Goal: Transaction & Acquisition: Obtain resource

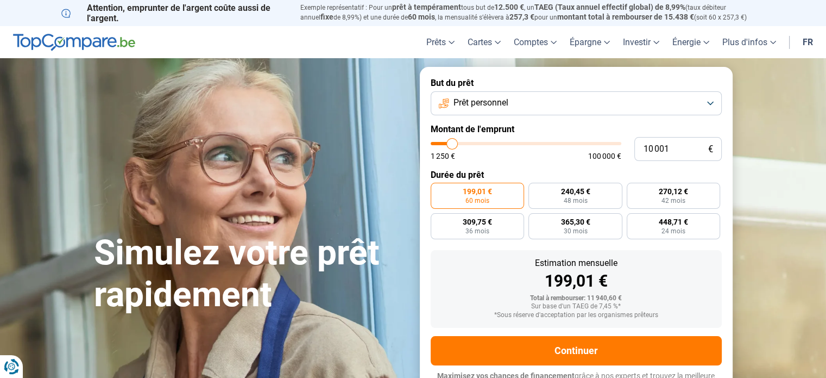
type input "8 000"
type input "8000"
type input "8 250"
type input "8250"
type input "8 750"
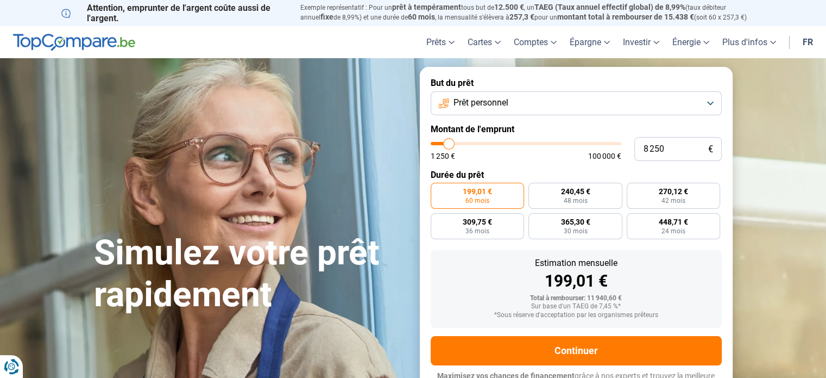
type input "8750"
type input "9 750"
type input "9750"
type input "13 250"
type input "13250"
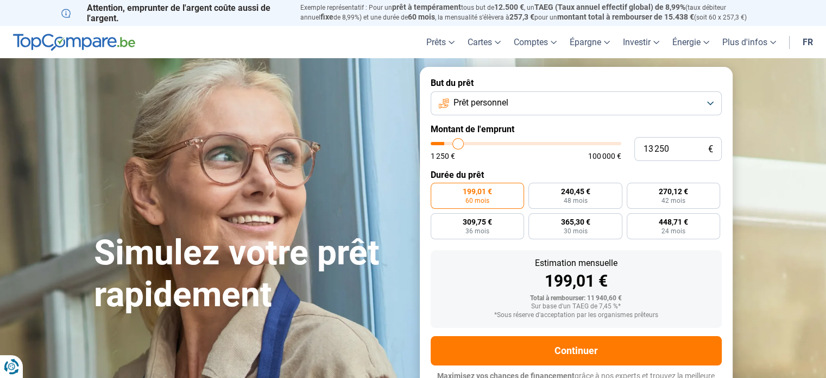
type input "18 750"
type input "18750"
type input "24 250"
type input "24250"
type input "32 500"
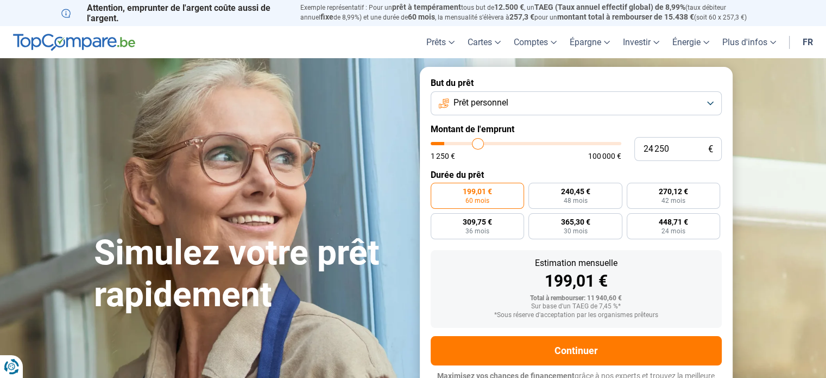
type input "32500"
type input "38 500"
type input "38500"
type input "50 500"
type input "50500"
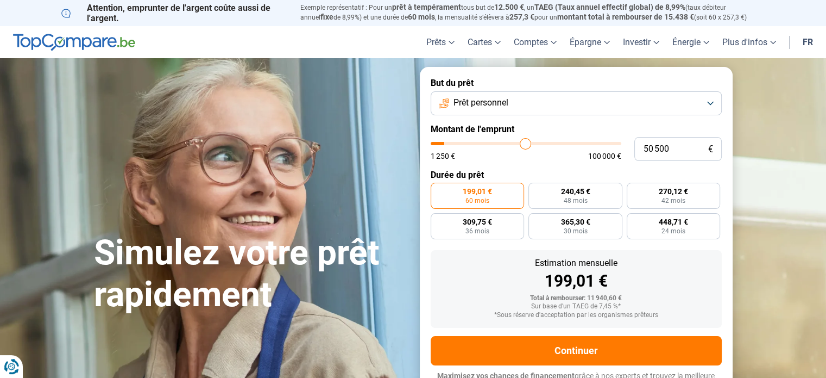
type input "62 000"
type input "62000"
type input "69 750"
type input "69750"
type input "73 250"
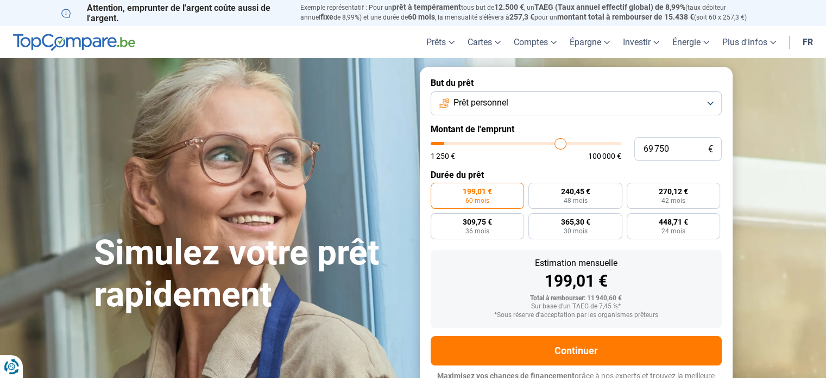
type input "73250"
type input "76 750"
type input "76750"
type input "77 750"
type input "77750"
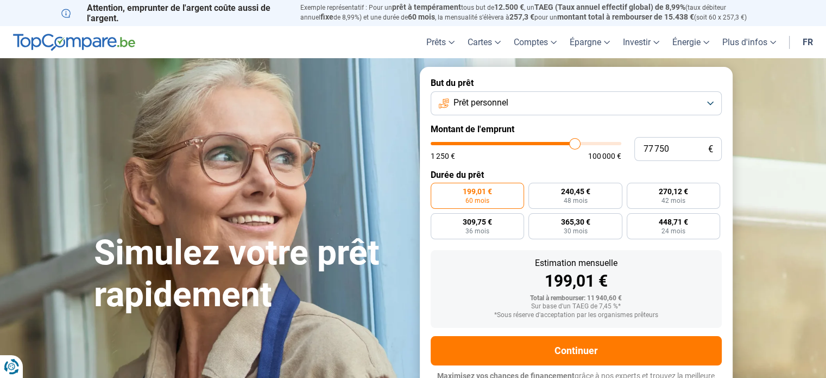
type input "78 500"
type input "78500"
type input "79 500"
type input "79500"
type input "80 250"
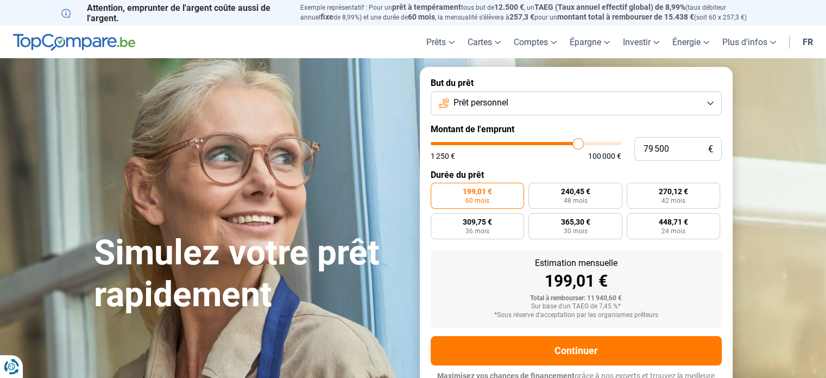
type input "80250"
type input "81 250"
type input "81250"
type input "81 750"
type input "81750"
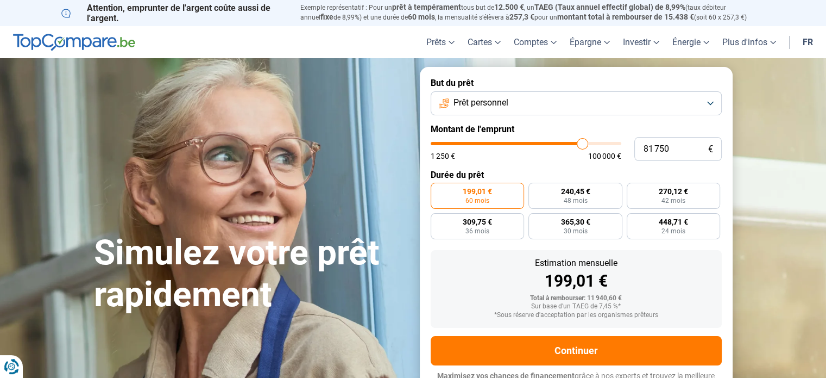
type input "82 000"
type input "82000"
type input "82 250"
type input "82250"
type input "82 000"
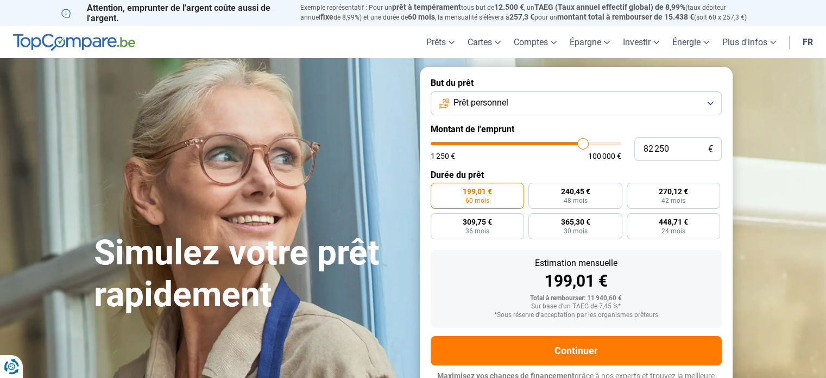
type input "82000"
type input "81 250"
type input "81250"
type input "80 000"
type input "80000"
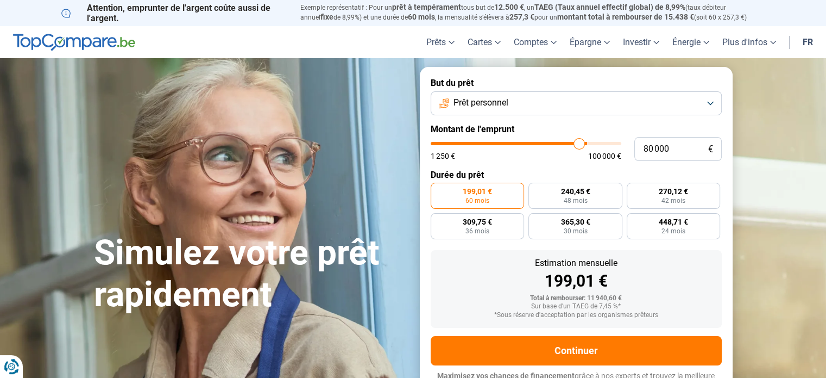
type input "79 000"
type input "79000"
type input "77 250"
type input "77250"
type input "74 500"
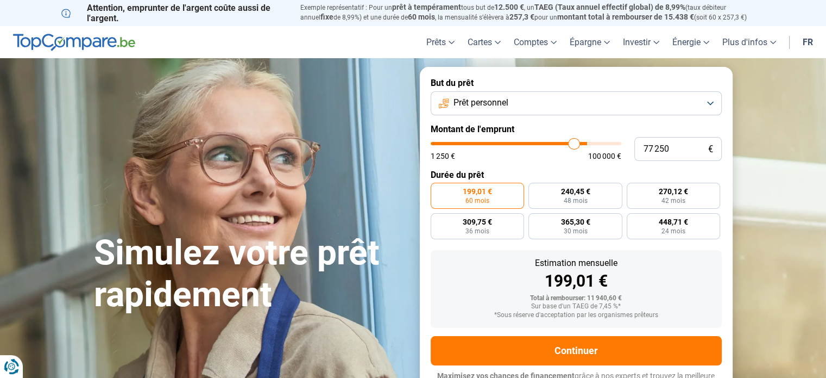
type input "74500"
type input "71 500"
type input "71500"
type input "69 750"
type input "69750"
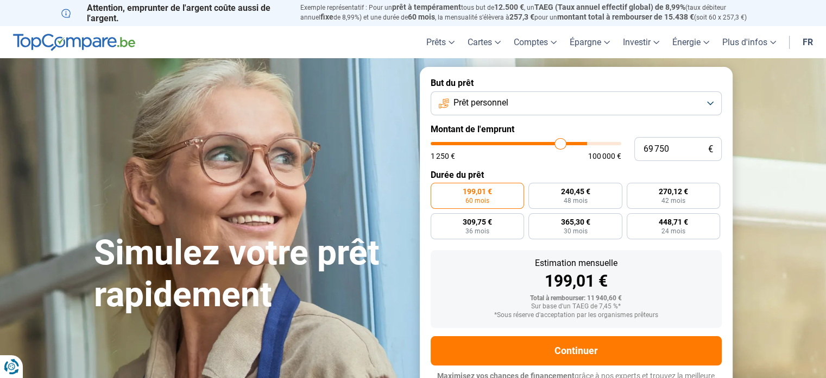
type input "67 750"
type input "67750"
type input "66 000"
type input "66000"
type input "65 500"
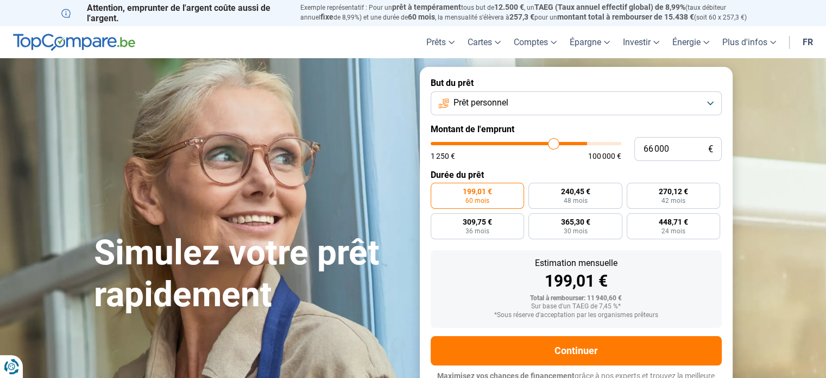
type input "65500"
type input "65 250"
type input "65250"
type input "65 000"
type input "65000"
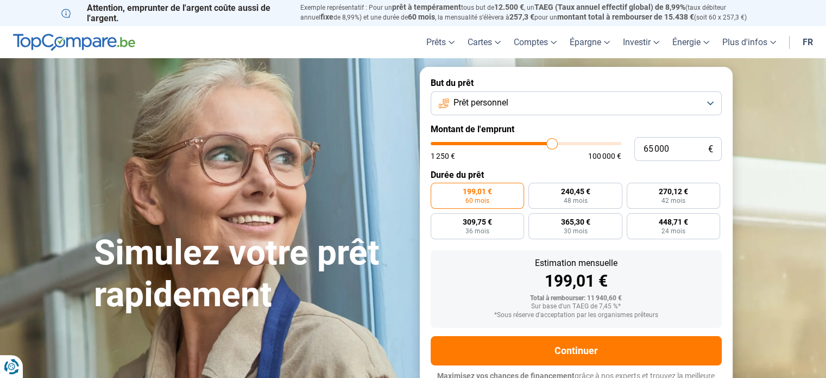
type input "64 500"
type input "64500"
type input "64 000"
type input "64000"
type input "63 750"
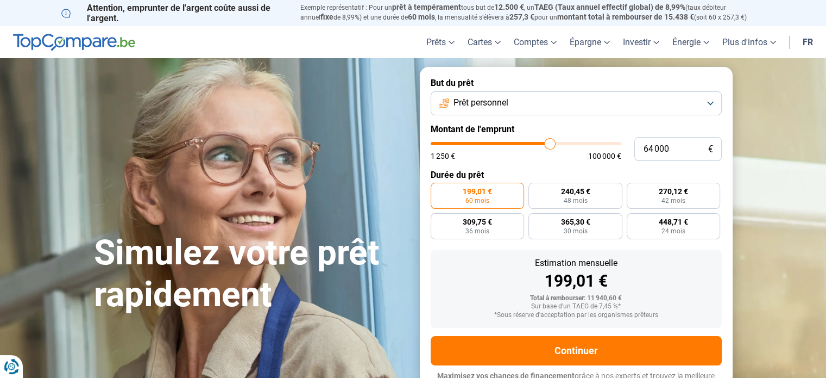
type input "63750"
type input "63 250"
type input "63250"
type input "62 500"
type input "62500"
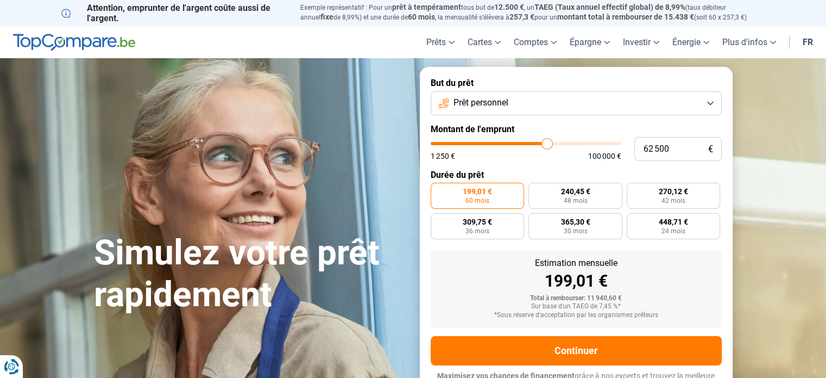
type input "61 250"
type input "61250"
type input "60 750"
type input "60750"
type input "60 250"
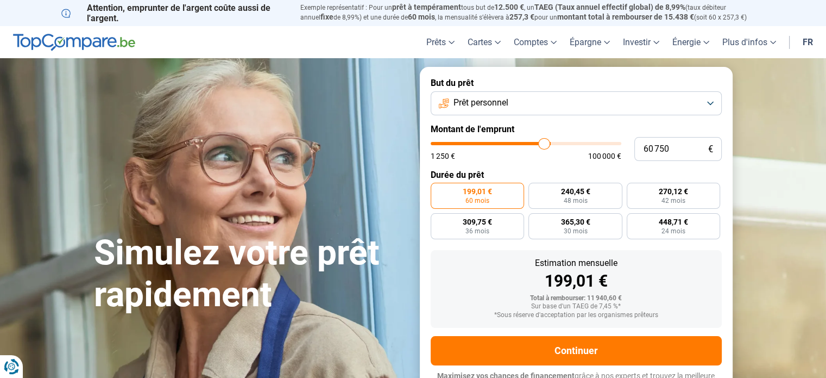
type input "60250"
type input "60 000"
type input "60000"
type input "59 750"
type input "59750"
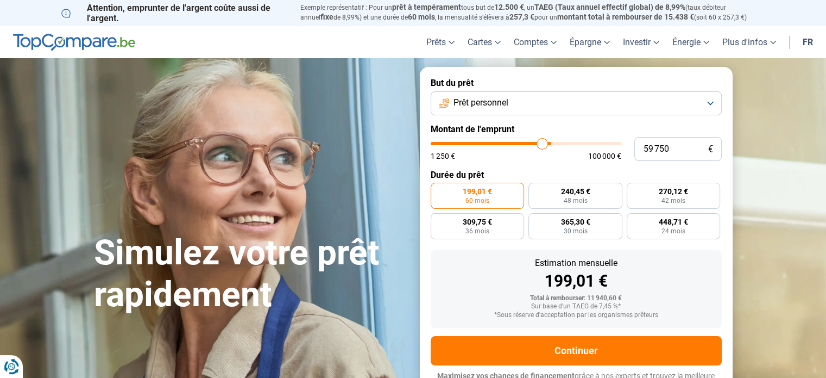
type input "59 500"
type input "59500"
type input "59 000"
type input "59000"
type input "59 250"
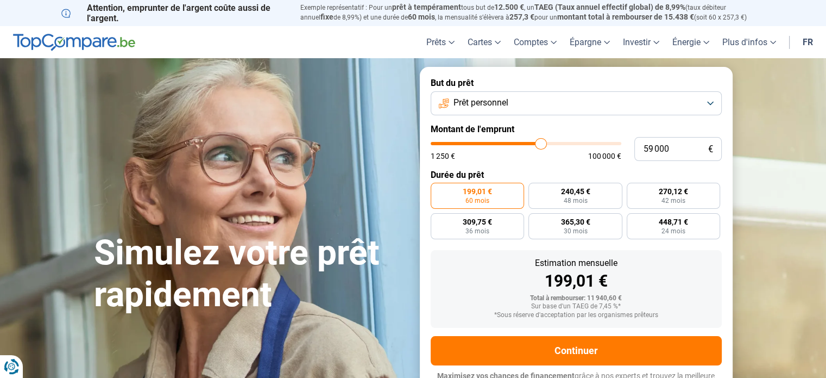
type input "59250"
type input "59 500"
type input "59500"
type input "59 750"
type input "59750"
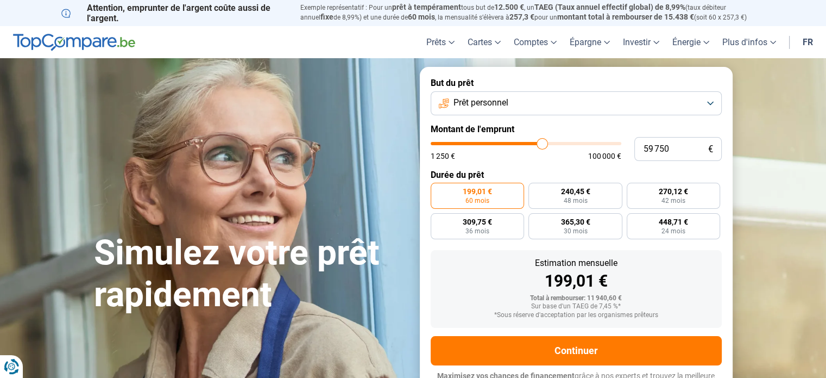
type input "60 250"
type input "60250"
type input "60 500"
type input "60500"
type input "61 250"
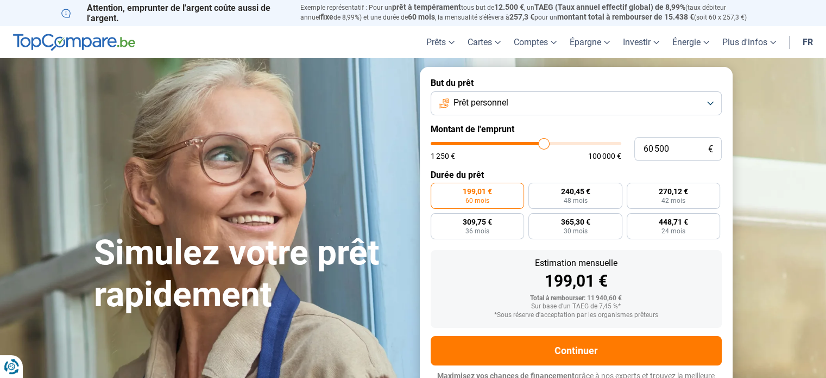
type input "61250"
type input "61 500"
type input "61500"
type input "62 000"
type input "62000"
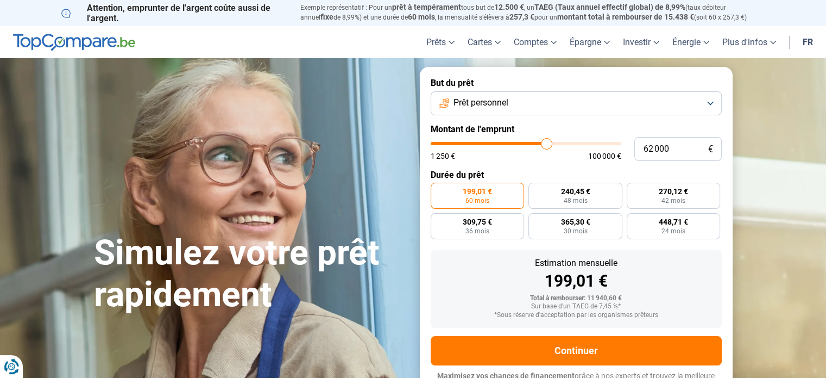
type input "62 250"
type input "62250"
type input "62 500"
type input "62500"
type input "62 750"
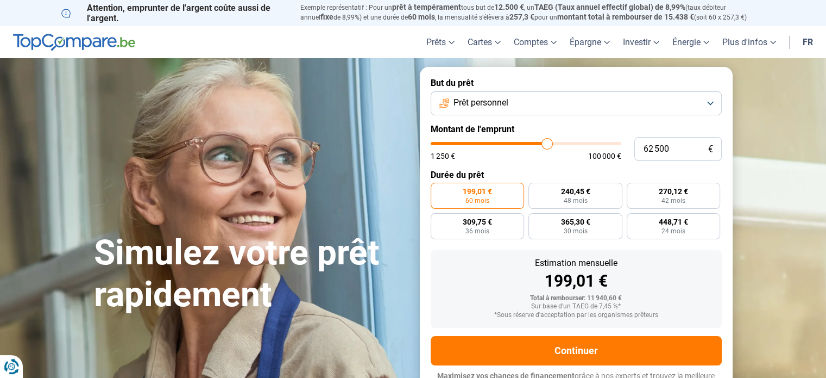
type input "62750"
type input "63 000"
type input "63000"
type input "63 250"
type input "63250"
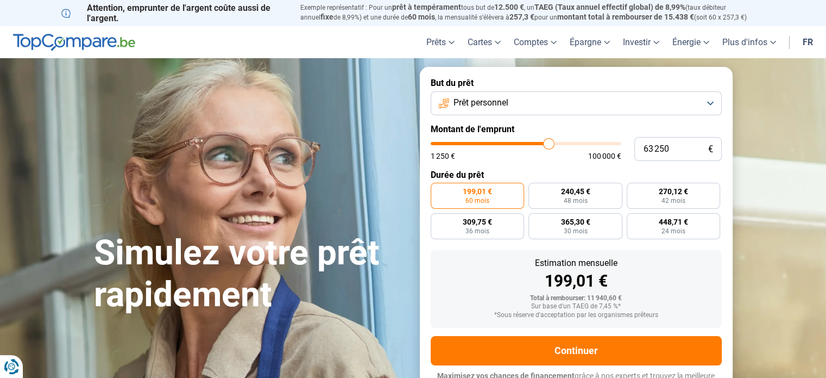
type input "63 500"
type input "63500"
type input "64 000"
type input "64000"
type input "64 250"
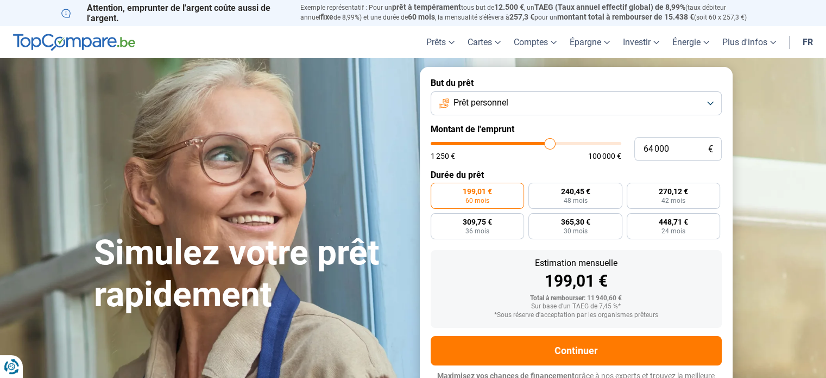
type input "64250"
type input "64 750"
type input "64750"
type input "65 000"
type input "65000"
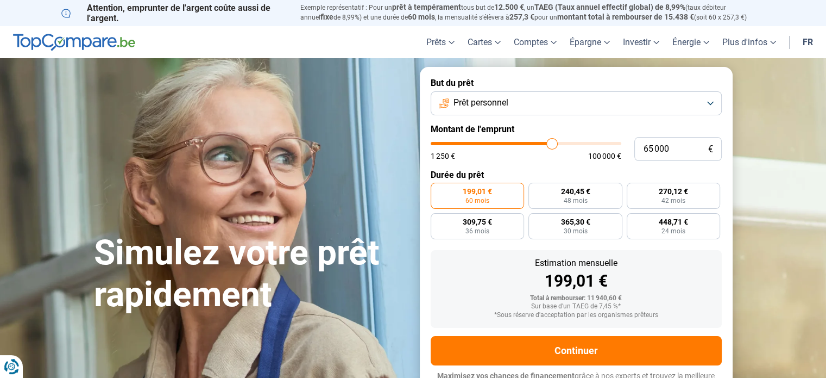
type input "65 250"
type input "65250"
type input "65 500"
type input "65500"
type input "65 750"
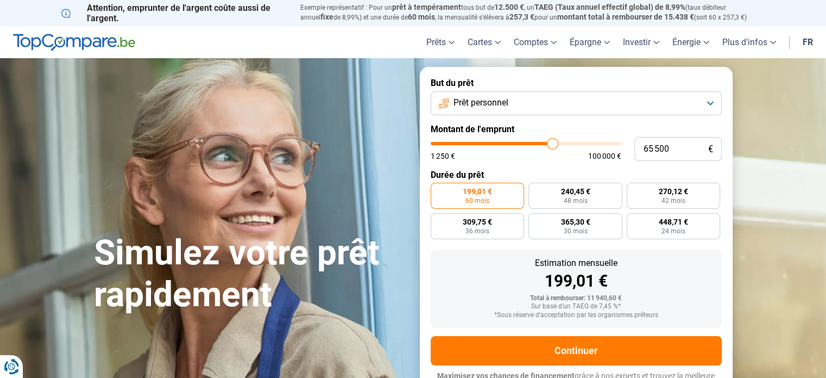
type input "65750"
type input "66 000"
type input "66000"
type input "66 250"
type input "66250"
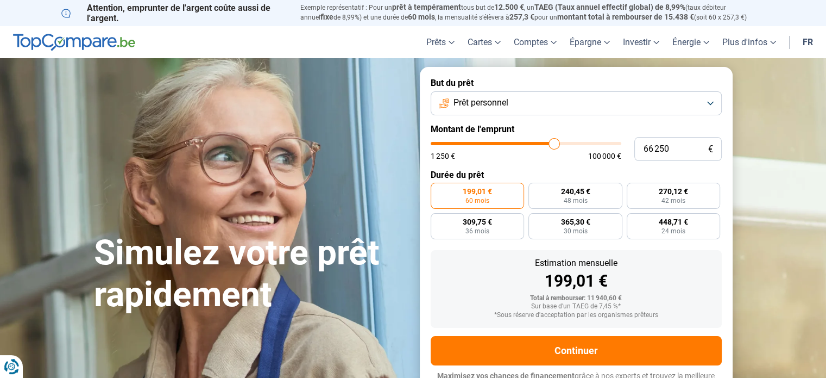
type input "66 500"
type input "66500"
type input "66 750"
type input "66750"
type input "67 000"
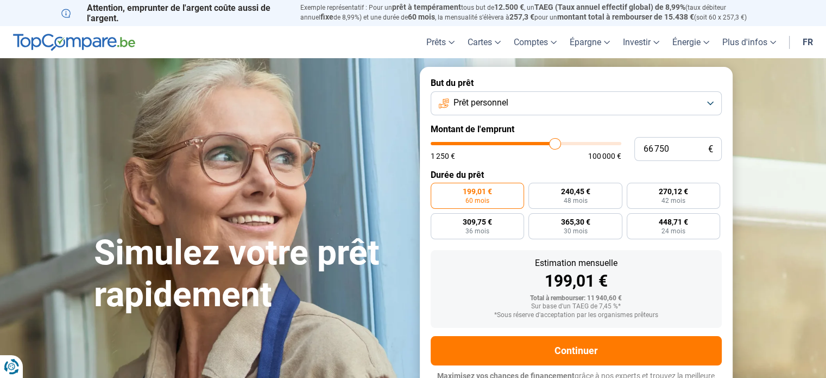
type input "67000"
type input "67 250"
type input "67250"
type input "67 500"
type input "67500"
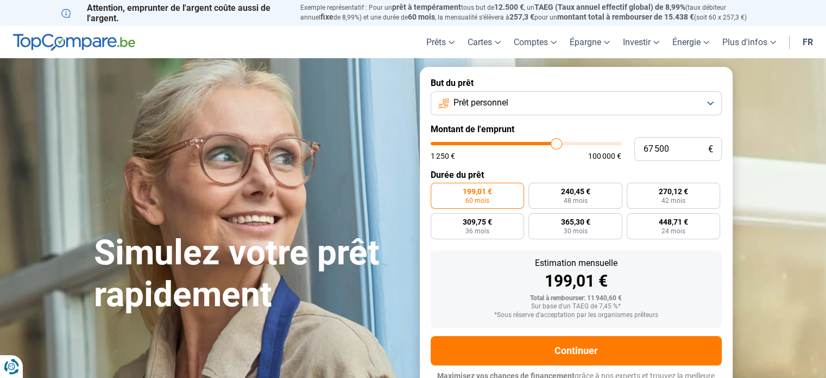
type input "67 750"
type input "67750"
type input "68 000"
type input "68000"
type input "68 250"
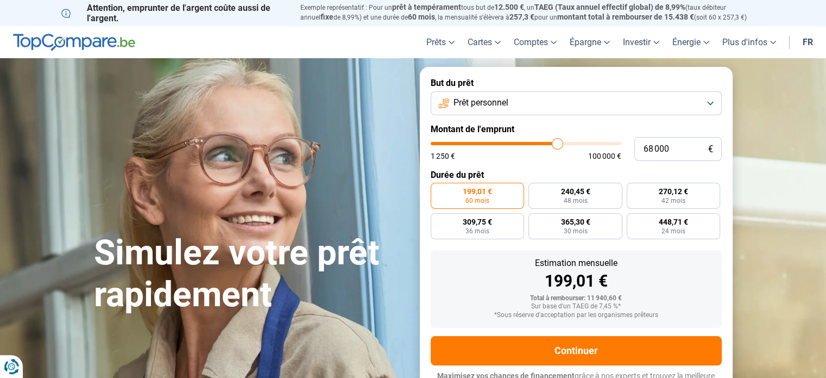
type input "68250"
type input "68 500"
type input "68500"
type input "69 000"
type input "69000"
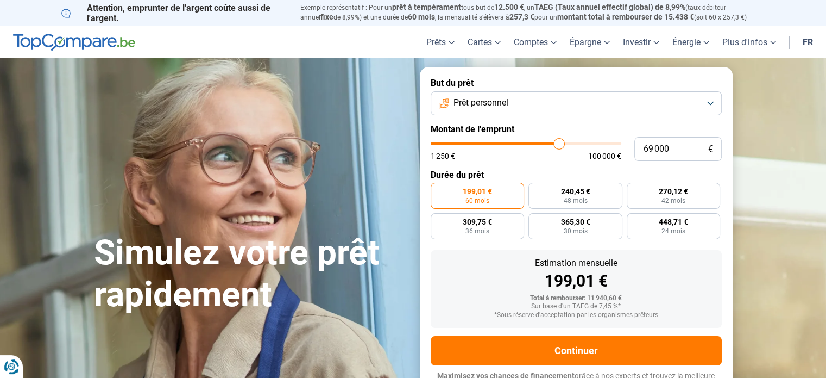
type input "69 250"
type input "69250"
type input "69 500"
type input "69500"
type input "69 750"
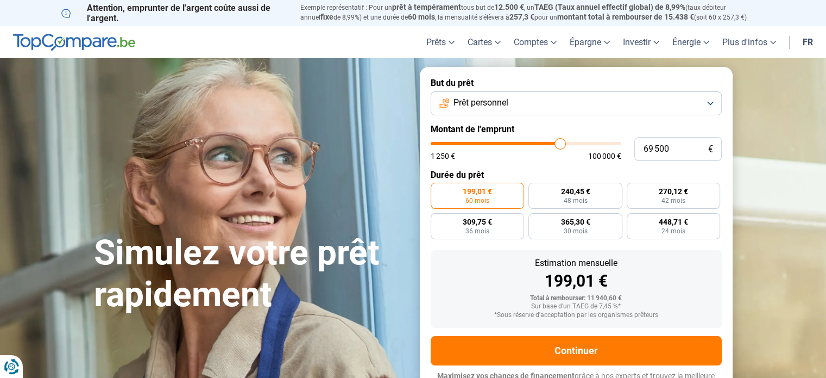
type input "69750"
type input "70 000"
type input "70000"
type input "70 250"
type input "70250"
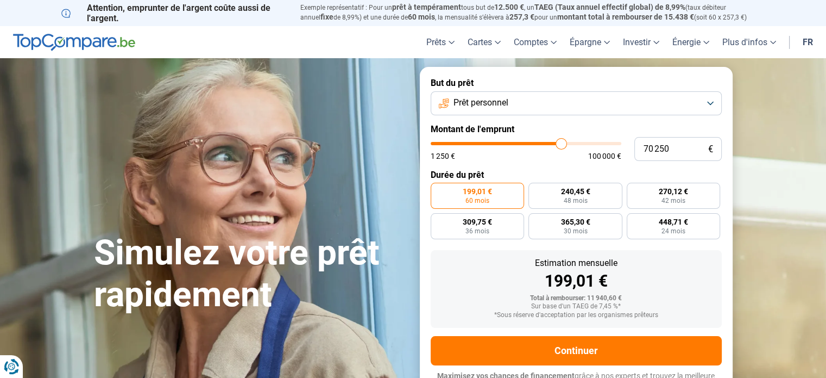
type input "70 500"
type input "70500"
type input "70 750"
type input "70750"
type input "71 000"
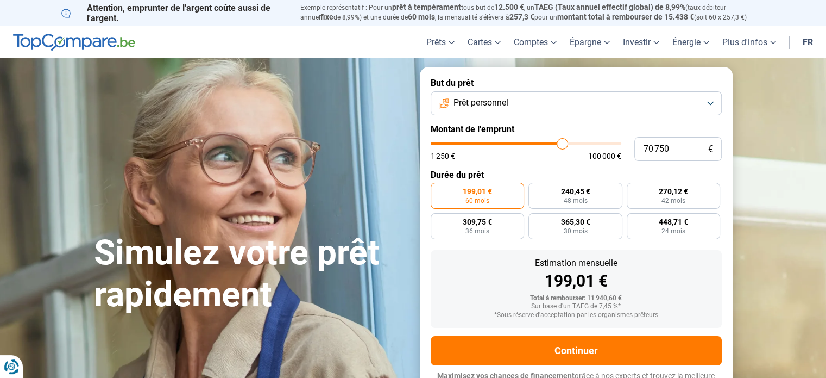
type input "71000"
type input "71 250"
type input "71250"
type input "71 500"
type input "71500"
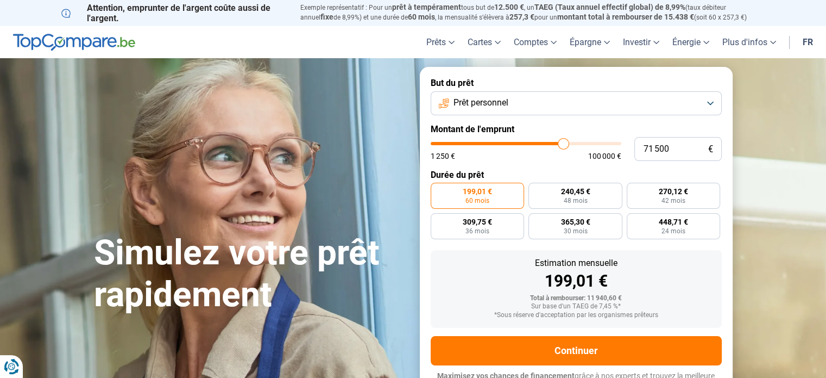
type input "71 750"
type input "71750"
type input "72 000"
type input "72000"
type input "72 500"
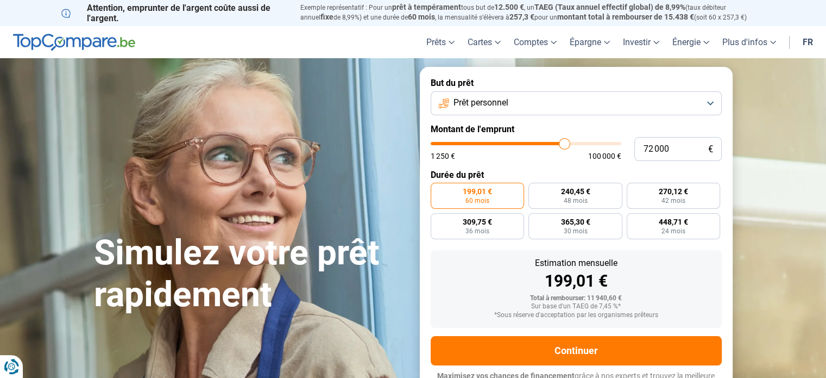
type input "72500"
type input "72 750"
type input "72750"
type input "73 000"
type input "73000"
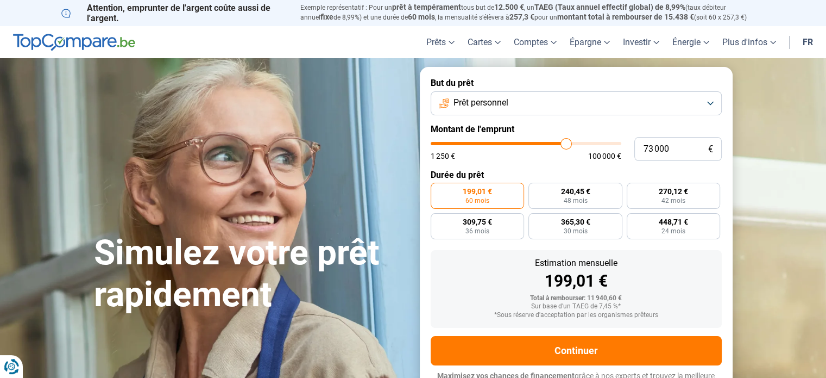
type input "73 250"
type input "73250"
type input "73 500"
type input "73500"
type input "73 750"
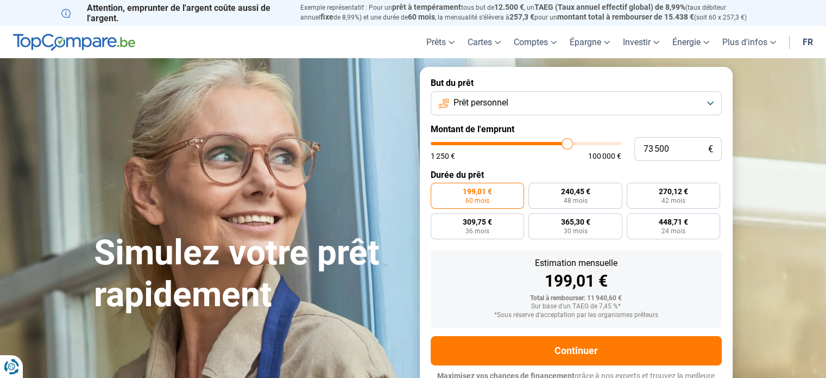
type input "73750"
type input "74 000"
type input "74000"
type input "74 250"
type input "74250"
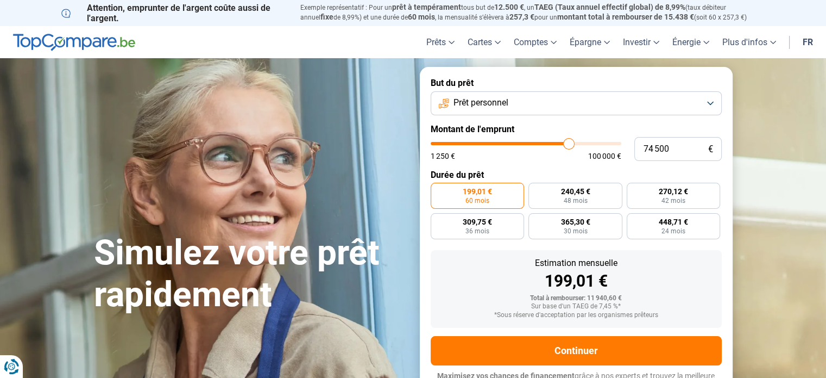
drag, startPoint x: 448, startPoint y: 142, endPoint x: 569, endPoint y: 151, distance: 120.9
click at [569, 145] on input "range" at bounding box center [526, 143] width 191 height 3
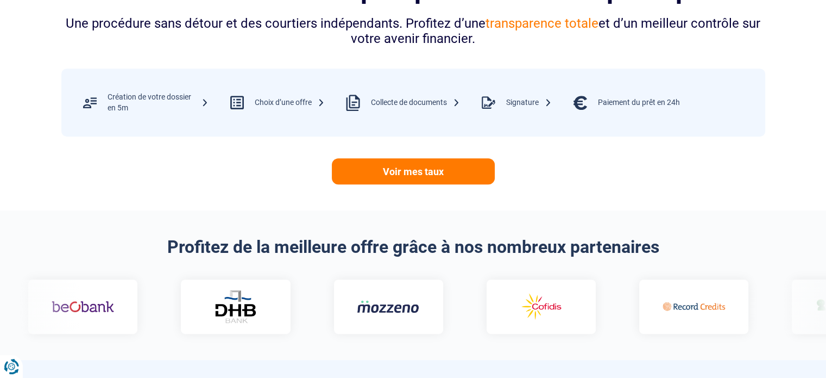
scroll to position [543, 0]
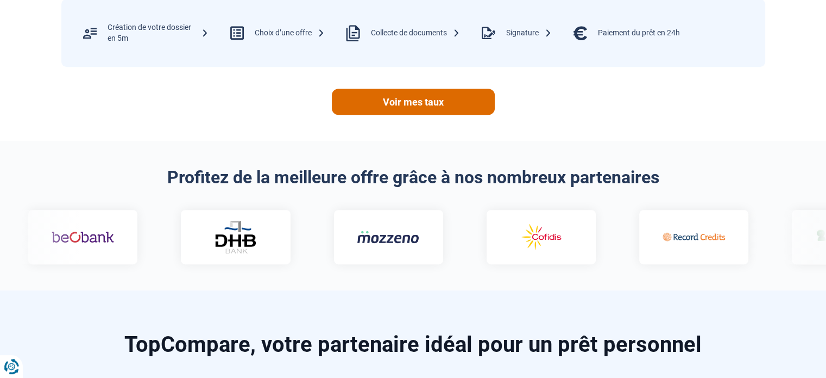
click at [417, 91] on link "Voir mes taux" at bounding box center [413, 102] width 163 height 26
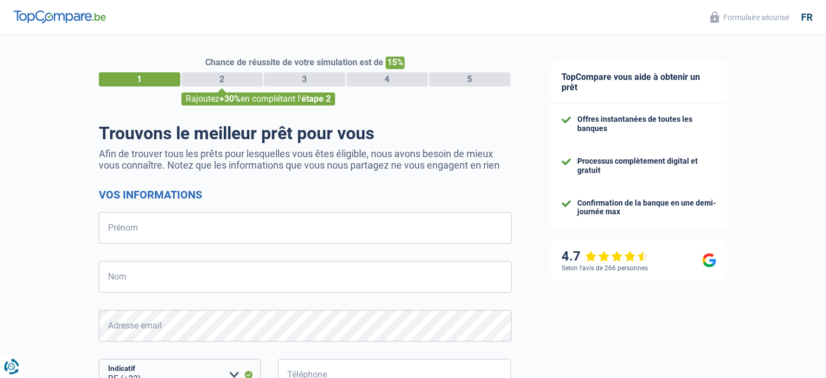
select select "32"
